Goal: Task Accomplishment & Management: Use online tool/utility

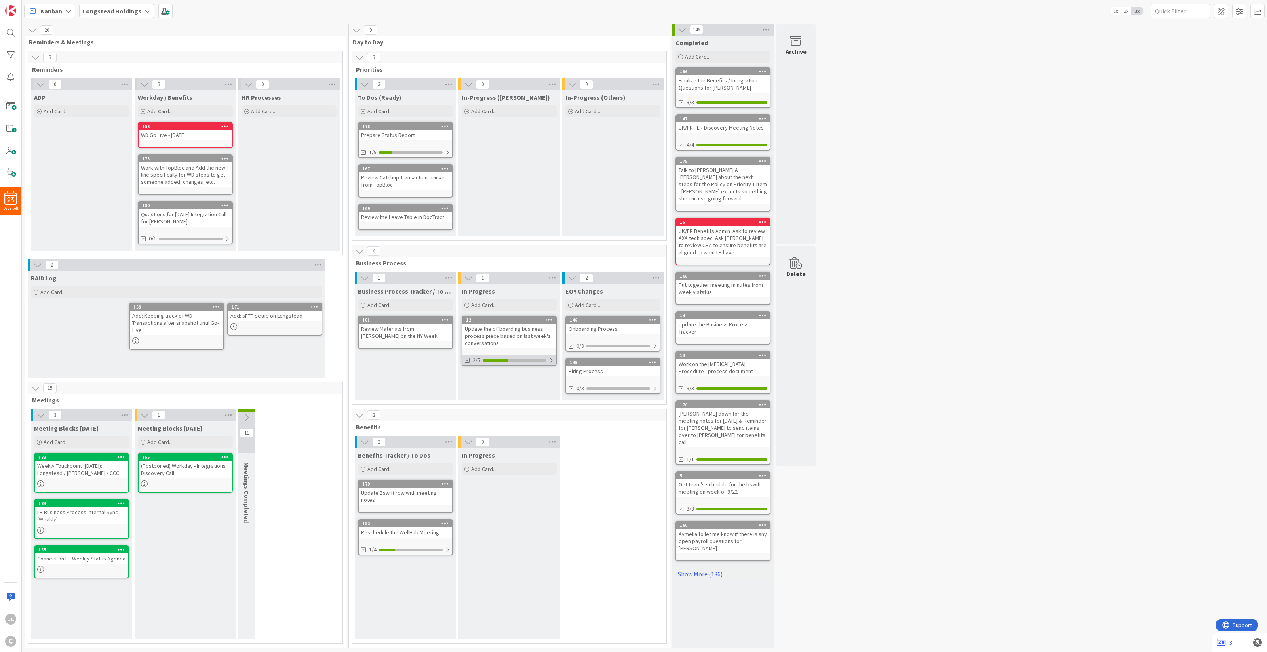
click at [550, 361] on div at bounding box center [551, 360] width 5 height 6
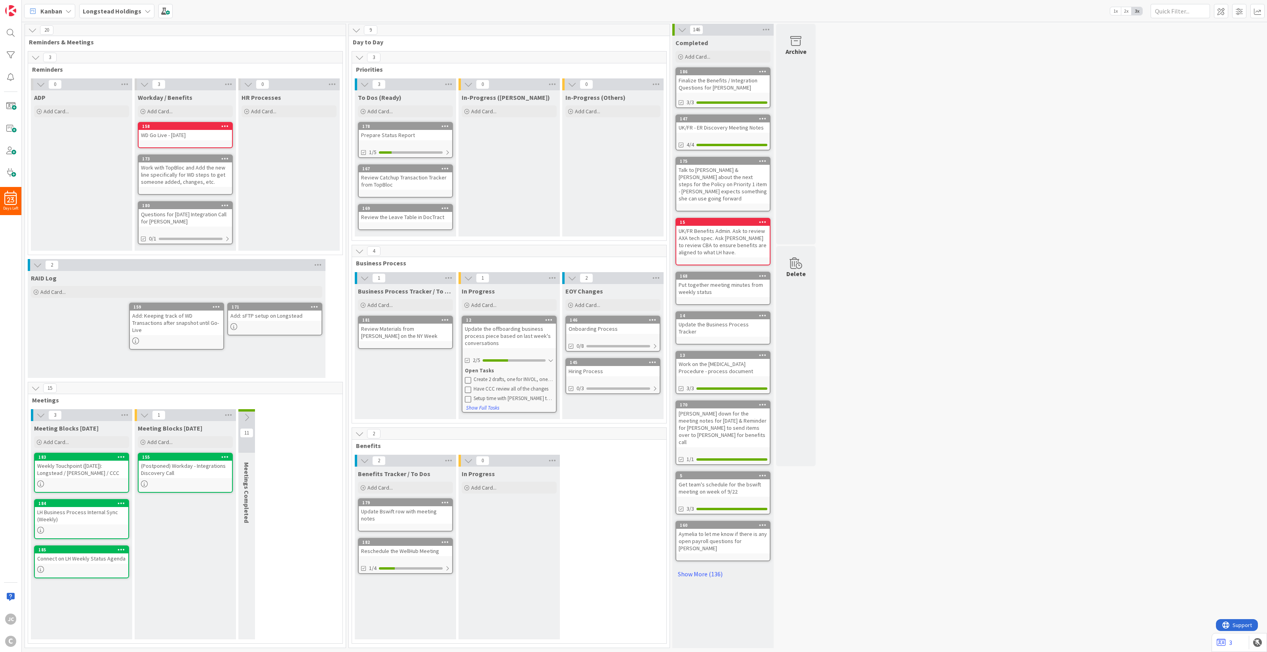
click at [468, 377] on icon at bounding box center [468, 380] width 6 height 6
click at [614, 418] on div "2" at bounding box center [509, 424] width 314 height 12
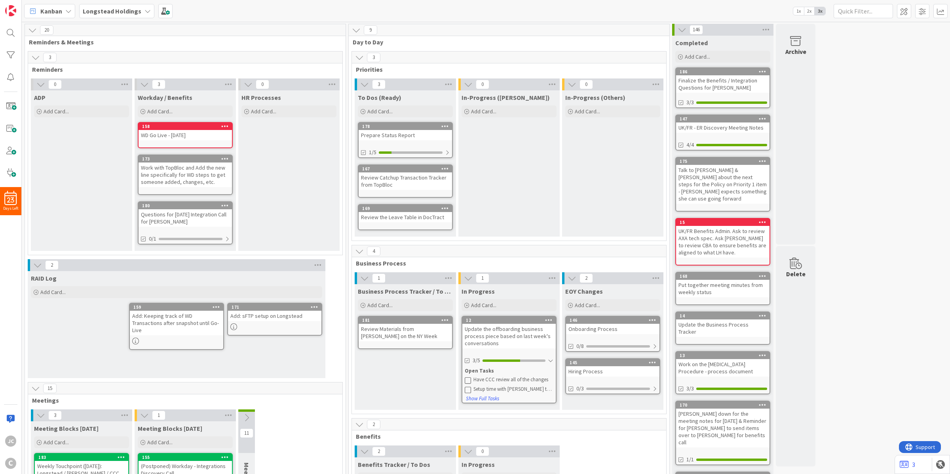
click at [648, 21] on div "Kanban Longstead Holdings 1x 2x 3x" at bounding box center [486, 11] width 929 height 22
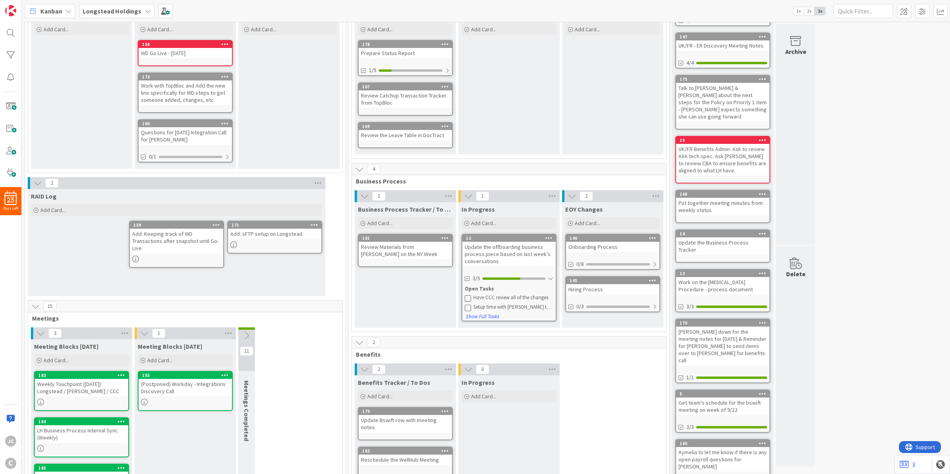
scroll to position [121, 0]
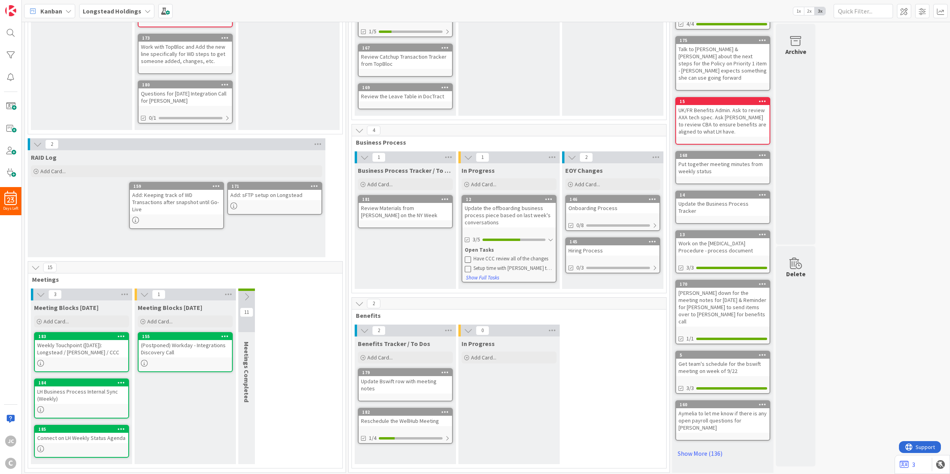
click at [123, 334] on icon at bounding box center [122, 336] width 8 height 6
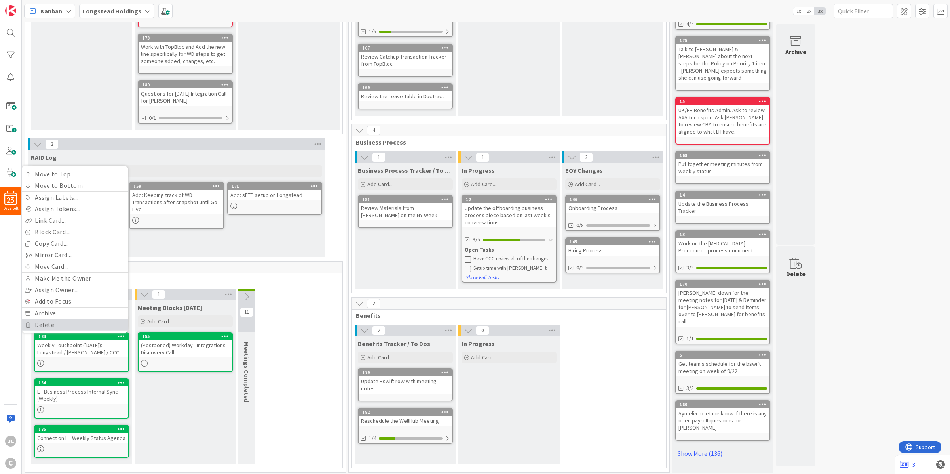
click at [112, 327] on link "Delete" at bounding box center [74, 324] width 107 height 11
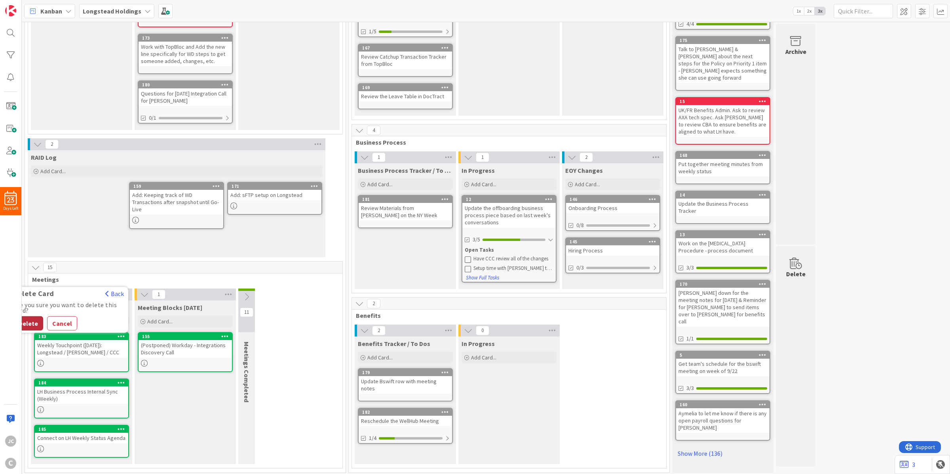
click at [30, 319] on button "Delete" at bounding box center [28, 323] width 30 height 14
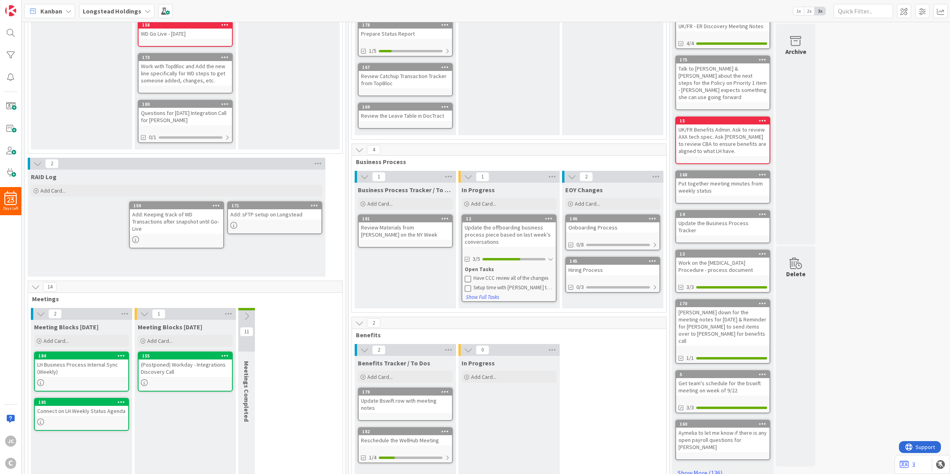
click at [248, 316] on icon at bounding box center [246, 316] width 9 height 9
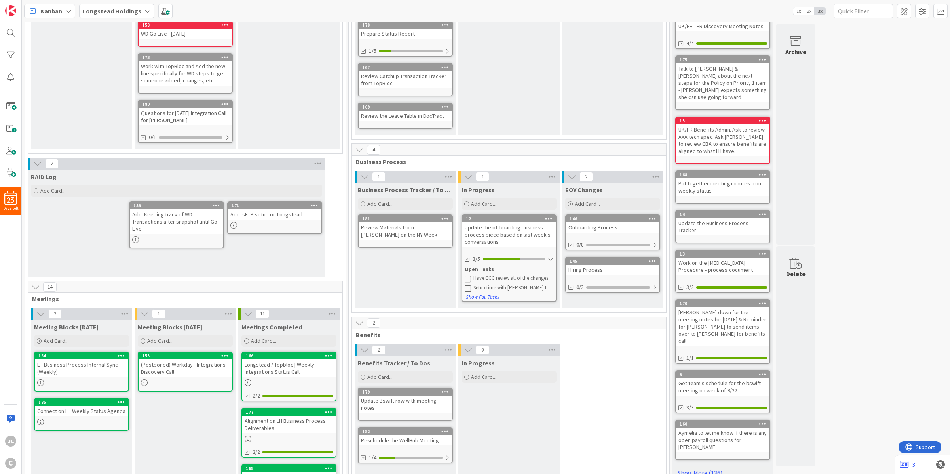
click at [77, 363] on div "LH Business Process Internal Sync (Weekly)" at bounding box center [81, 367] width 93 height 17
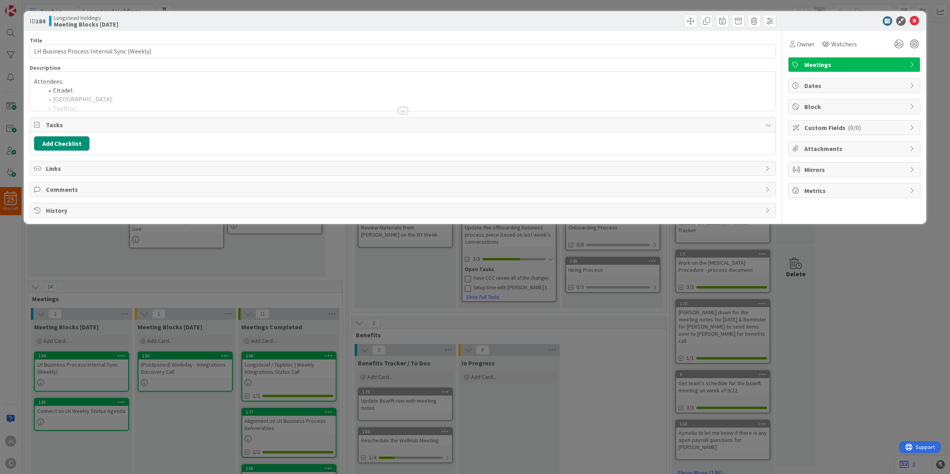
click at [113, 102] on div at bounding box center [403, 101] width 746 height 20
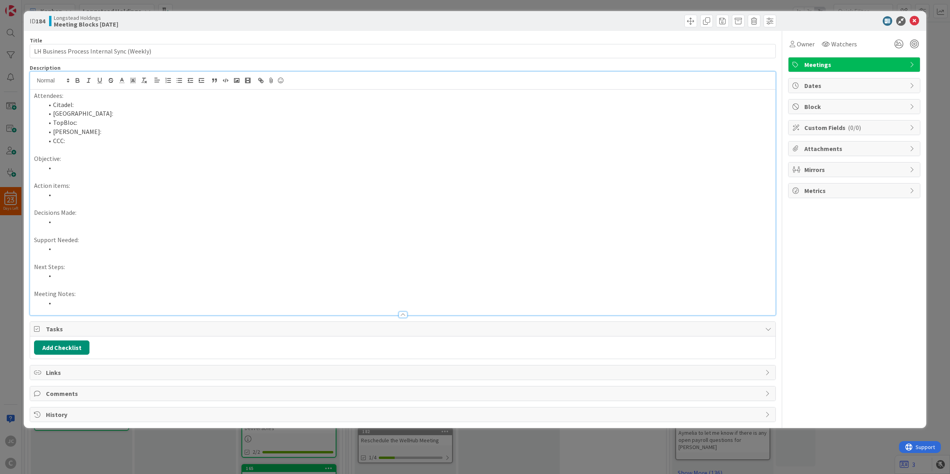
click at [129, 211] on p "Decisions Made:" at bounding box center [403, 212] width 738 height 9
click at [138, 195] on li at bounding box center [408, 194] width 728 height 9
click at [163, 450] on div "ID 184 Longstead Holdings Meeting Blocks [DATE] Title 42 / 128 LH Business Proc…" at bounding box center [475, 237] width 950 height 474
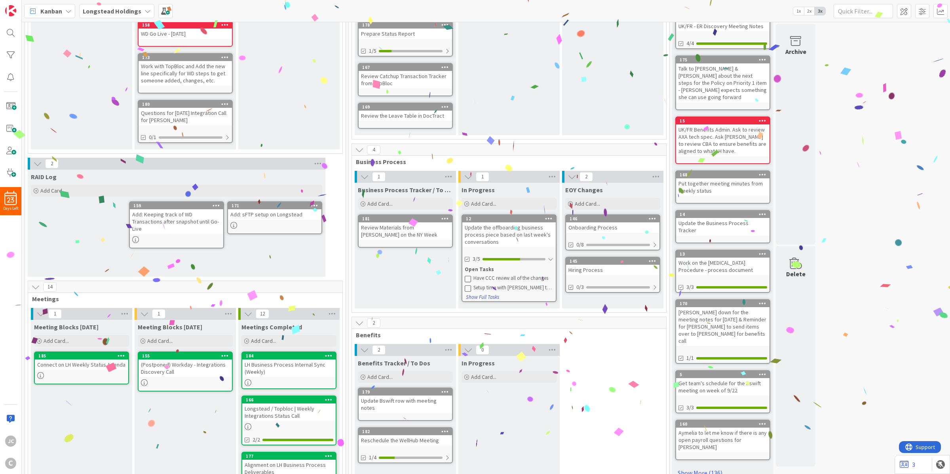
click at [250, 313] on icon at bounding box center [248, 313] width 9 height 9
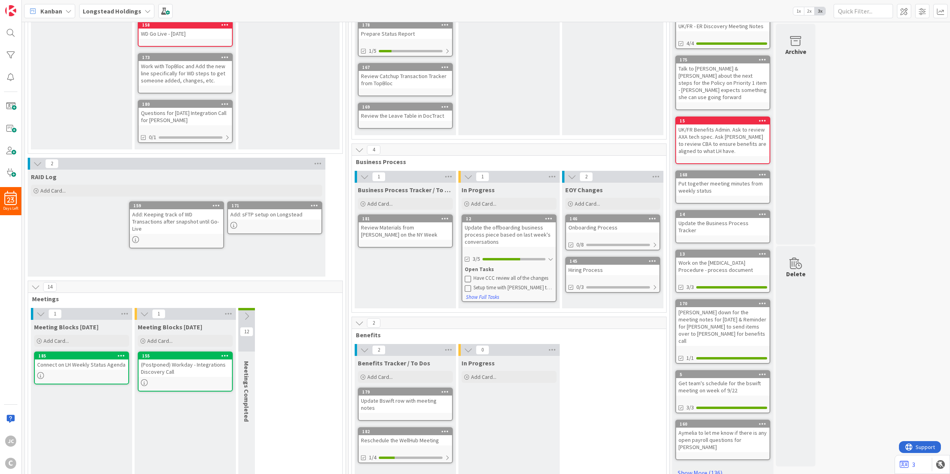
click at [86, 369] on div "185 Connect on LH Weekly Status Agenda" at bounding box center [81, 367] width 95 height 33
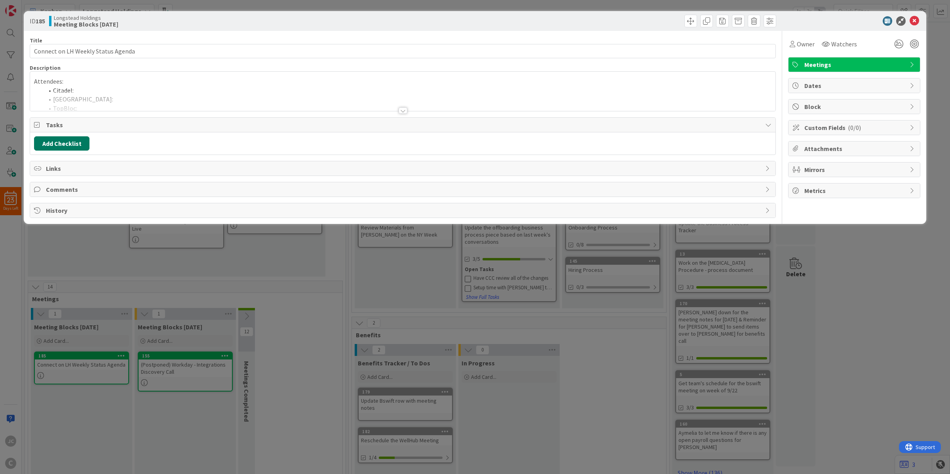
click at [65, 139] on button "Add Checklist" at bounding box center [61, 143] width 55 height 14
type input "T"
type input "To Dos"
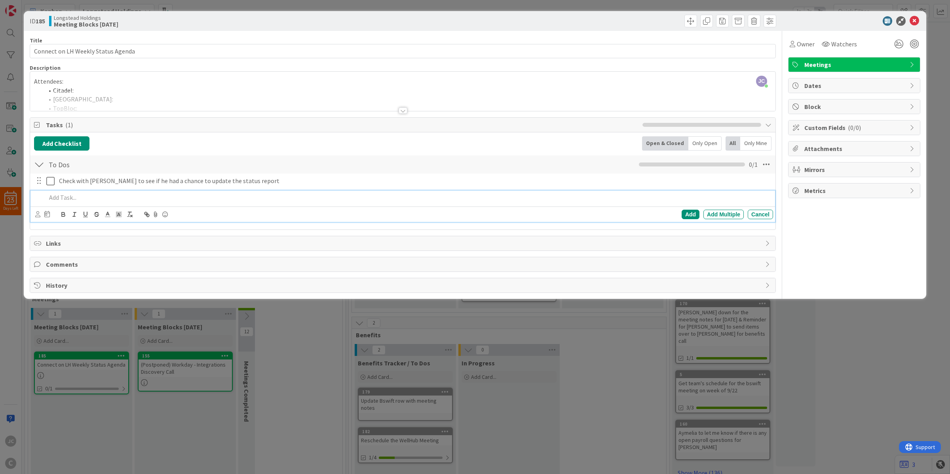
click at [331, 339] on div "ID 185 Longstead Holdings Meeting Blocks [DATE] Title 34 / 128 Connect on LH We…" at bounding box center [475, 237] width 950 height 474
